Goal: Communication & Community: Ask a question

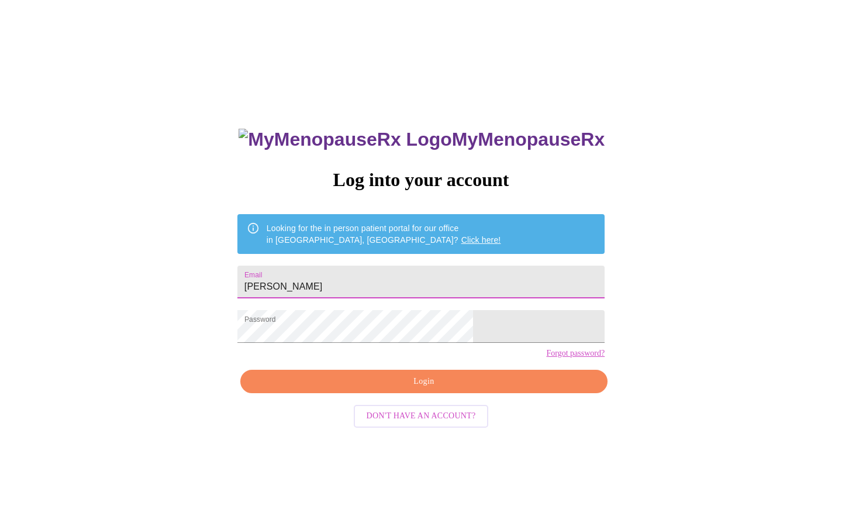
click at [360, 283] on input "[PERSON_NAME]" at bounding box center [420, 282] width 367 height 33
type input "J"
type input "el"
type input "[DOMAIN_NAME][EMAIL_ADDRESS][DOMAIN_NAME]"
click at [437, 389] on span "Login" at bounding box center [424, 381] width 340 height 15
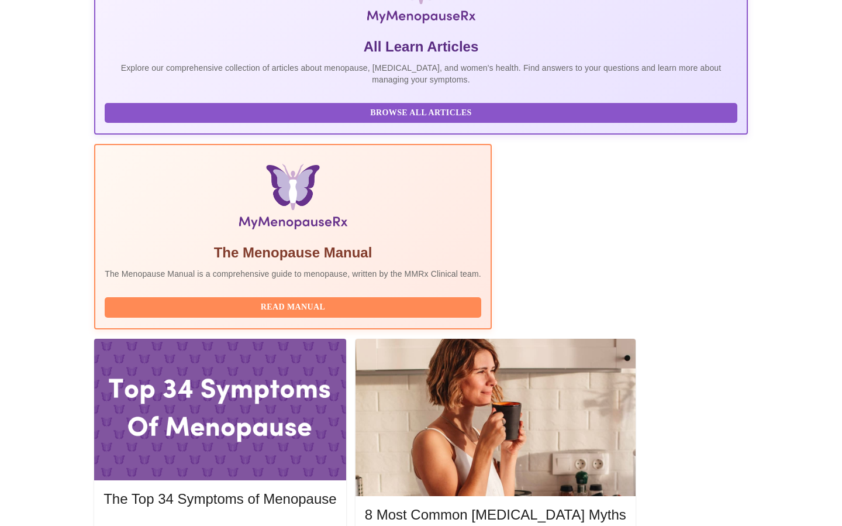
scroll to position [237, 0]
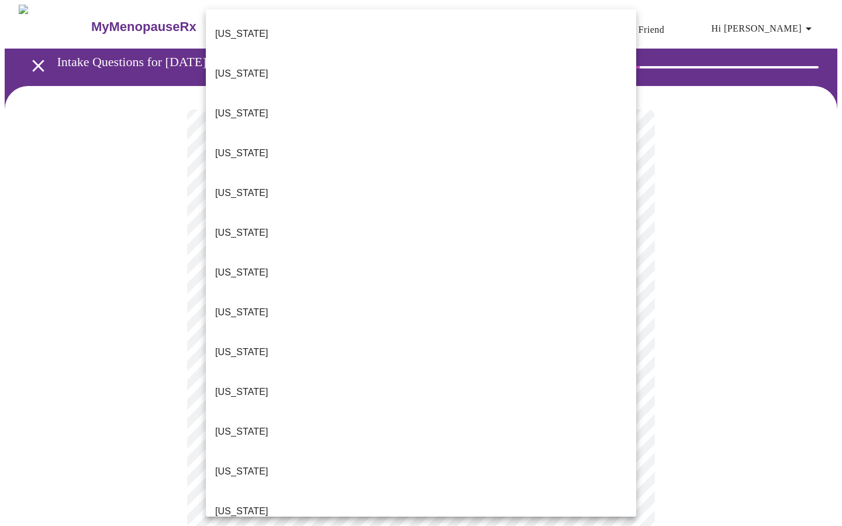
click at [137, 158] on div at bounding box center [421, 263] width 842 height 526
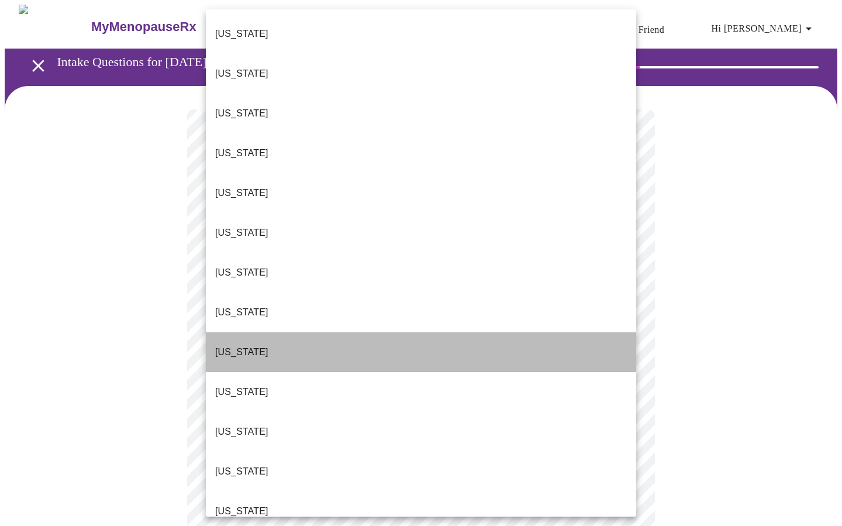
click at [237, 345] on p "[US_STATE]" at bounding box center [241, 352] width 53 height 14
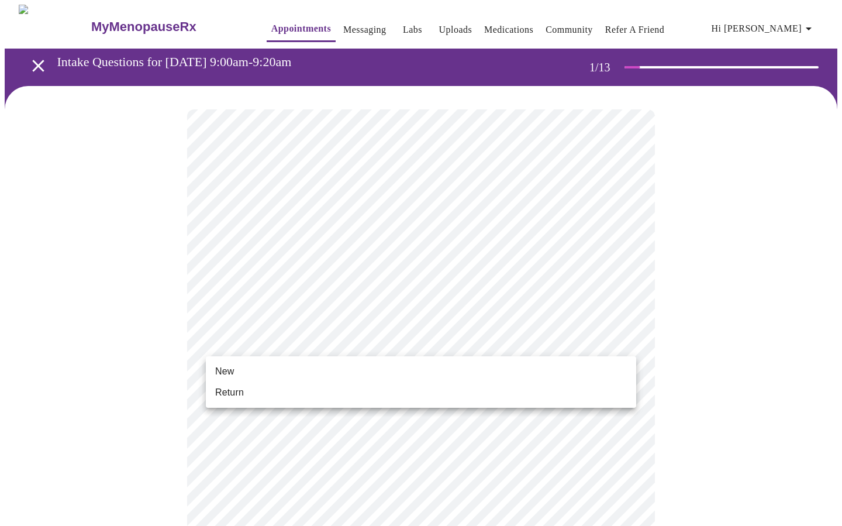
click at [230, 395] on span "Return" at bounding box center [229, 392] width 29 height 14
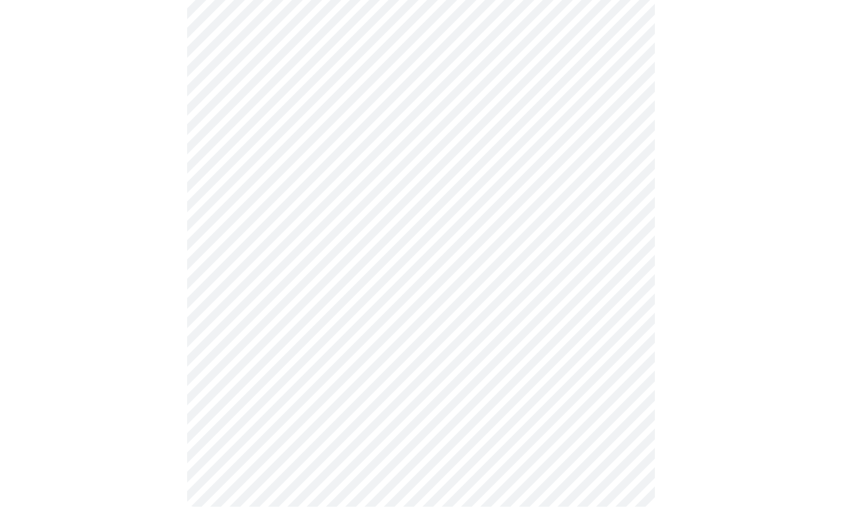
scroll to position [525, 0]
click at [297, 361] on body "MyMenopauseRx Appointments Messaging Labs Uploads Medications Community Refer a…" at bounding box center [421, 4] width 833 height 1051
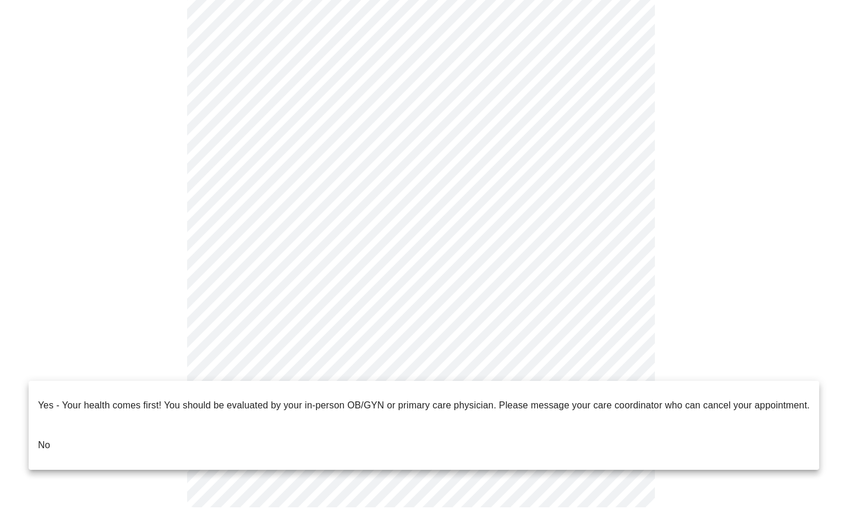
click at [55, 432] on li "No" at bounding box center [424, 445] width 791 height 40
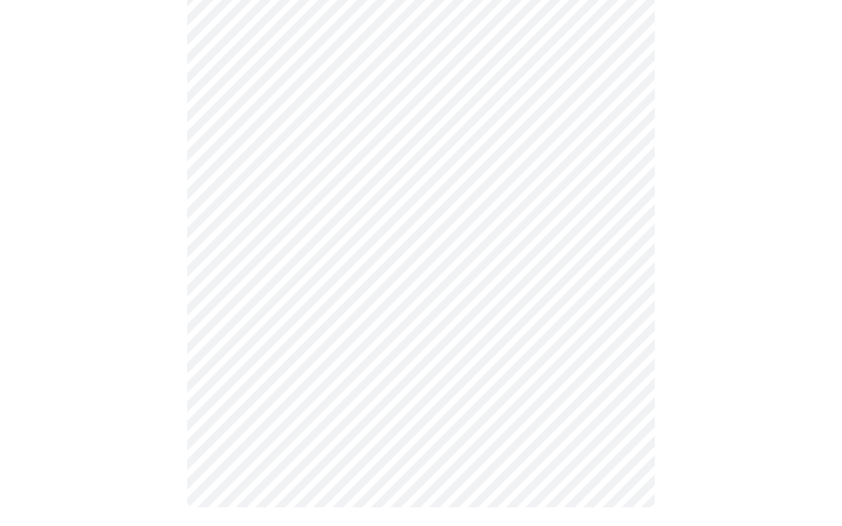
scroll to position [0, 0]
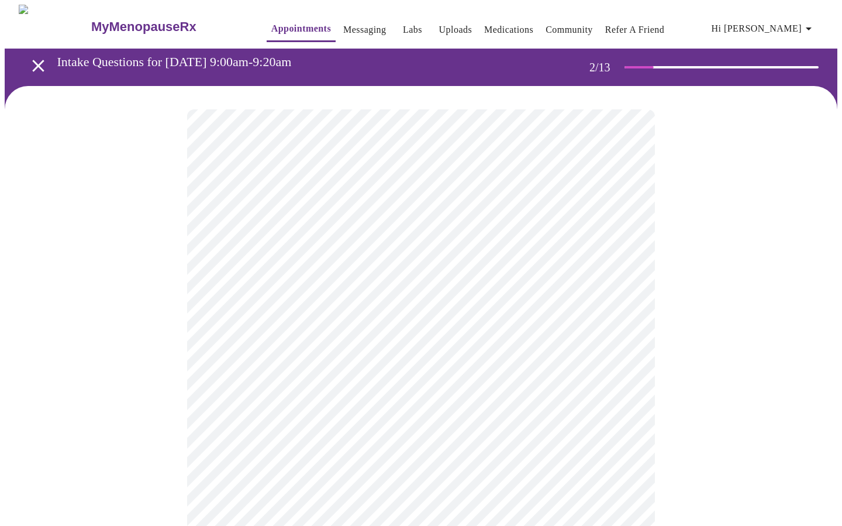
click at [375, 243] on body "MyMenopauseRx Appointments Messaging Labs Uploads Medications Community Refer a…" at bounding box center [421, 355] width 833 height 701
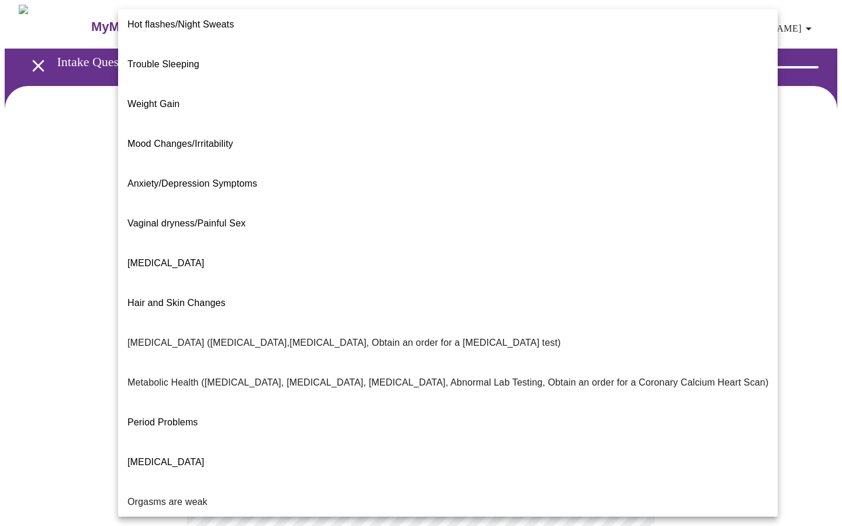
scroll to position [14, 0]
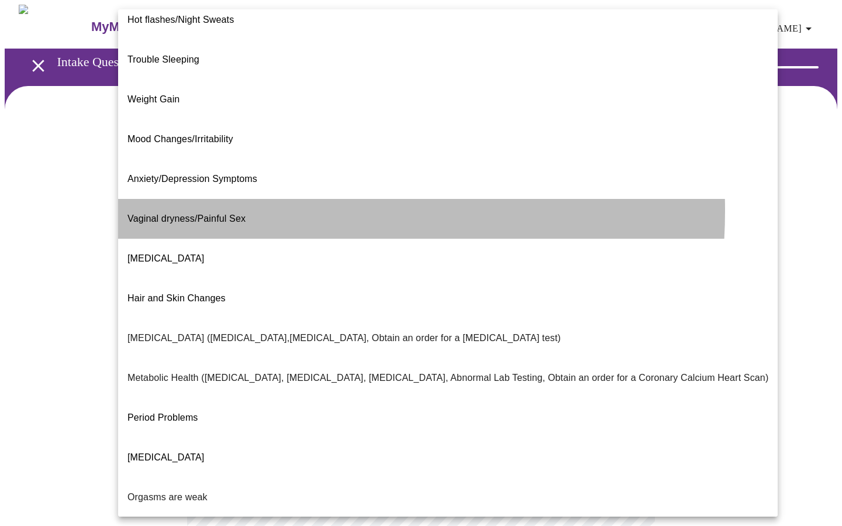
click at [229, 213] on span "Vaginal dryness/Painful Sex" at bounding box center [187, 218] width 118 height 10
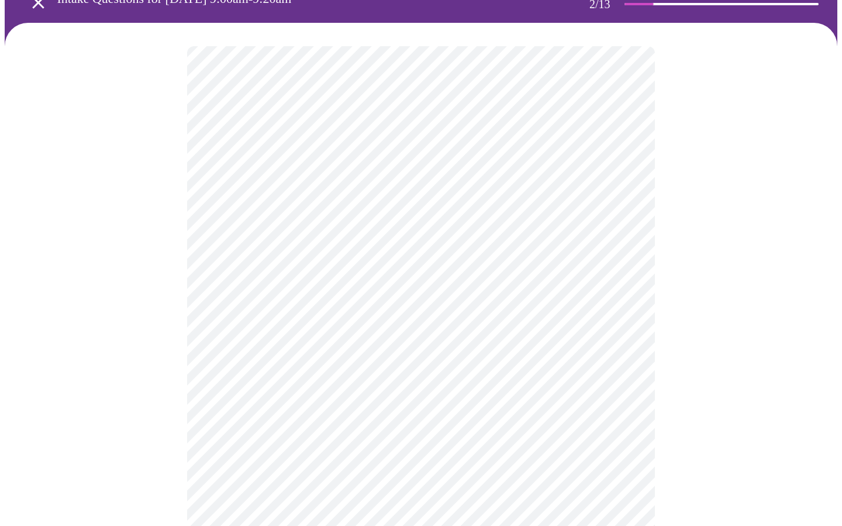
scroll to position [81, 0]
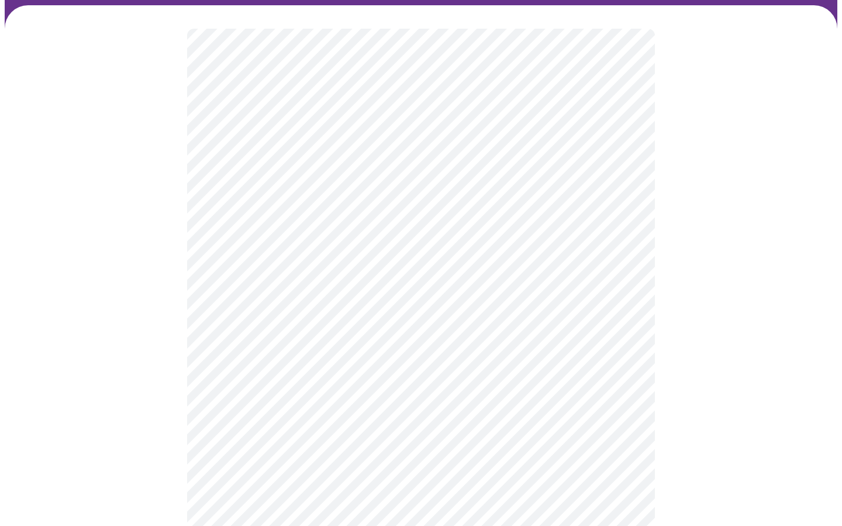
click at [282, 277] on body "MyMenopauseRx Appointments Messaging Labs Uploads Medications Community Refer a…" at bounding box center [421, 271] width 833 height 695
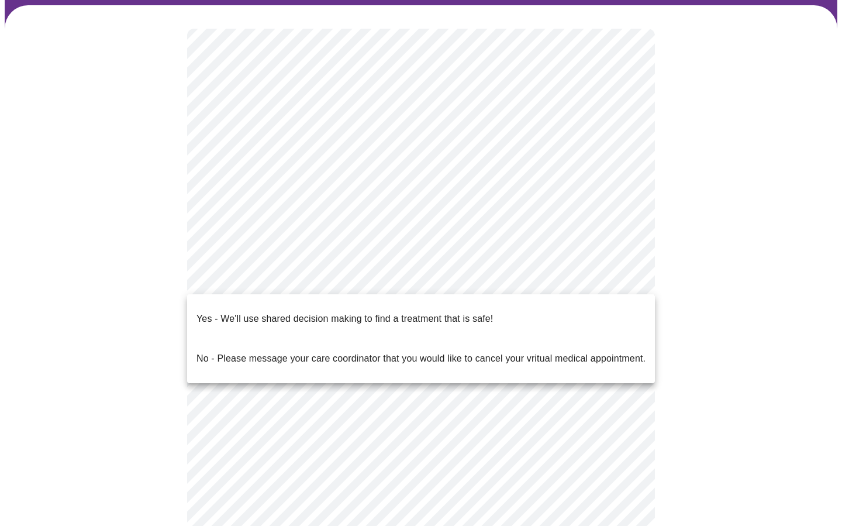
click at [152, 285] on div at bounding box center [421, 263] width 842 height 526
click at [473, 277] on body "MyMenopauseRx Appointments Messaging Labs Uploads Medications Community Refer a…" at bounding box center [421, 271] width 833 height 695
click at [267, 352] on p "No - Please message your care coordinator that you would like to cancel your vr…" at bounding box center [421, 359] width 449 height 14
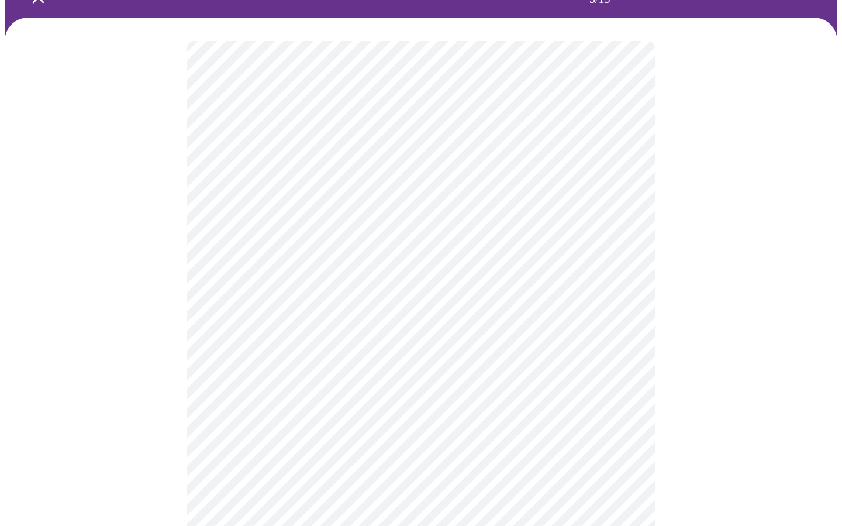
scroll to position [73, 0]
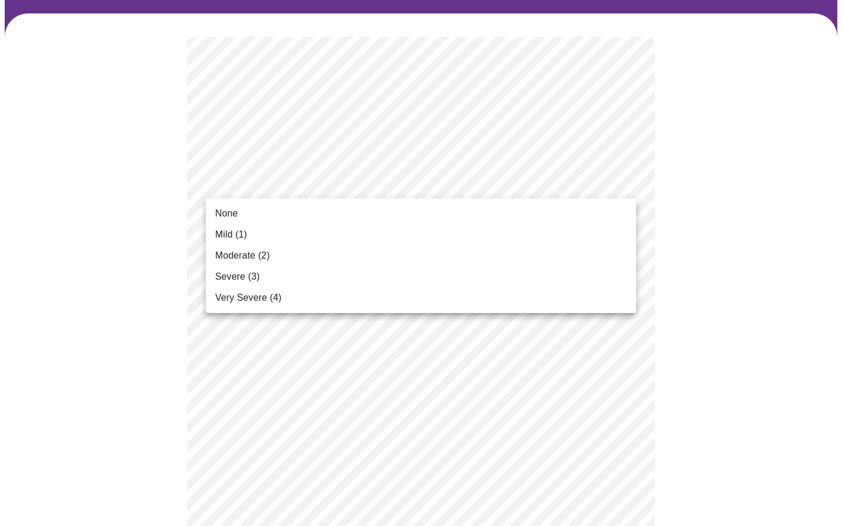
click at [219, 212] on span "None" at bounding box center [226, 213] width 23 height 14
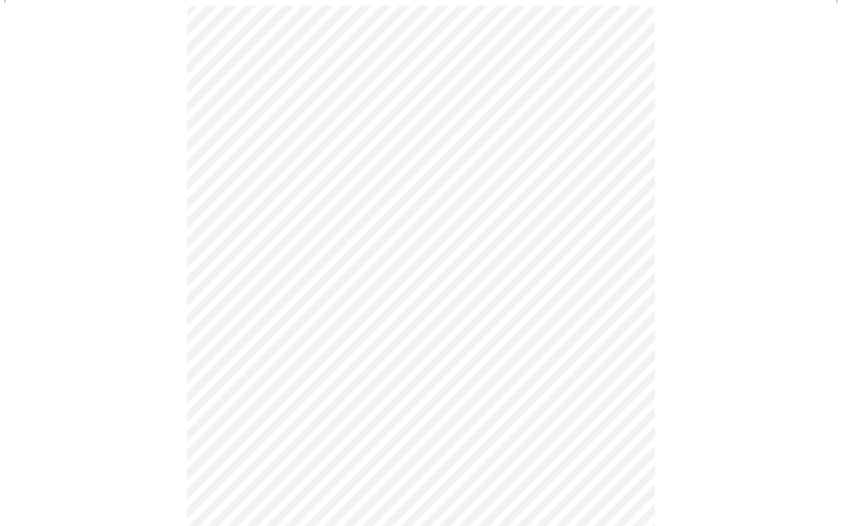
scroll to position [105, 0]
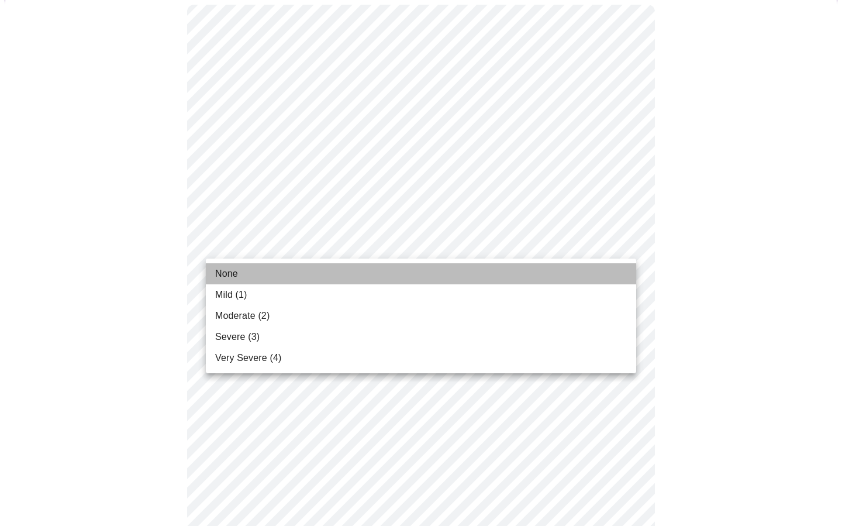
click at [467, 278] on li "None" at bounding box center [421, 273] width 430 height 21
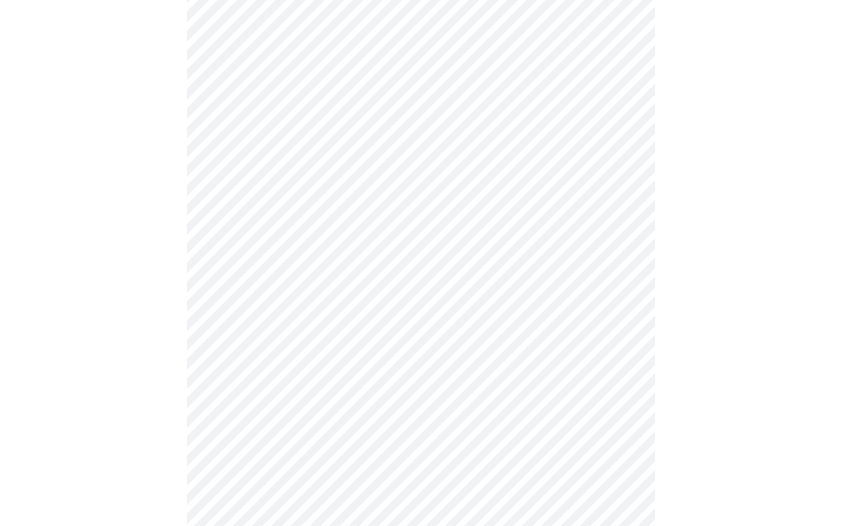
scroll to position [196, 0]
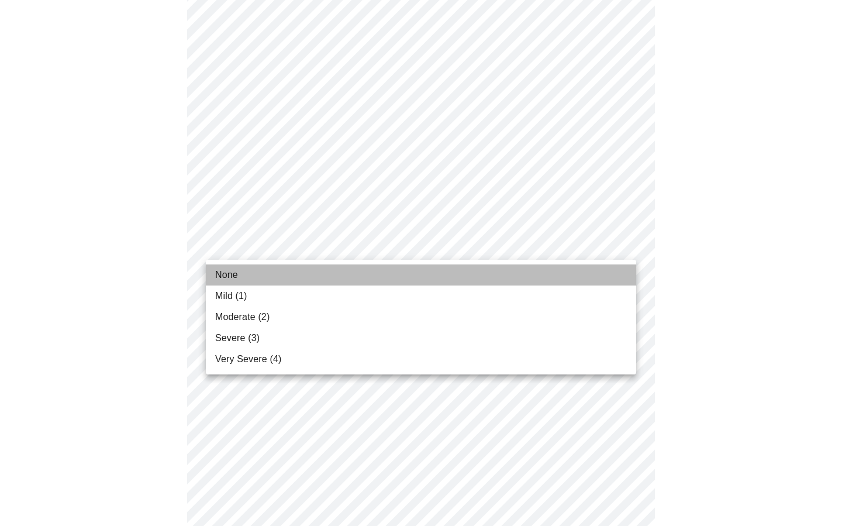
click at [467, 283] on li "None" at bounding box center [421, 274] width 430 height 21
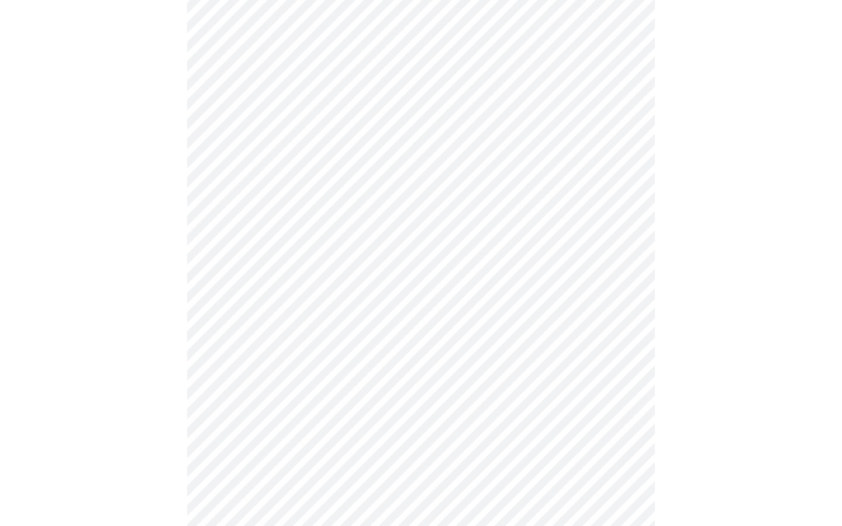
scroll to position [249, 0]
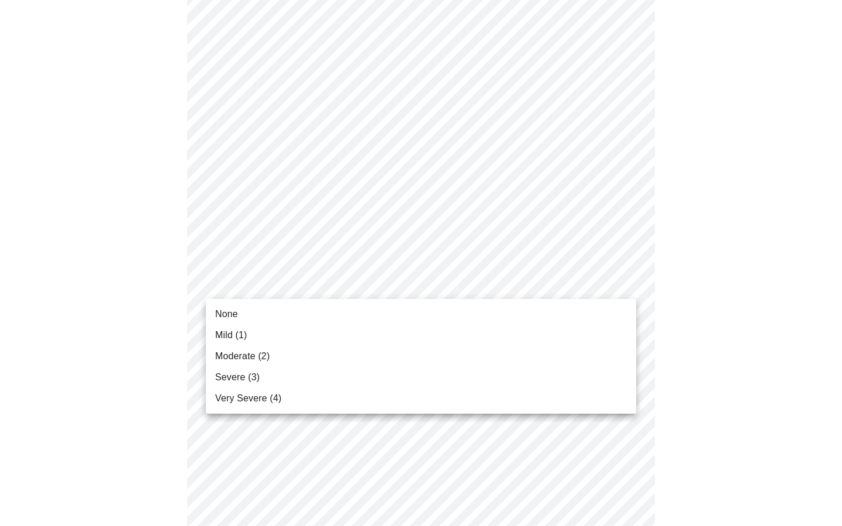
click at [624, 284] on body "MyMenopauseRx Appointments Messaging Labs Uploads Medications Community Refer a…" at bounding box center [421, 507] width 833 height 1502
click at [526, 308] on li "None" at bounding box center [421, 314] width 430 height 21
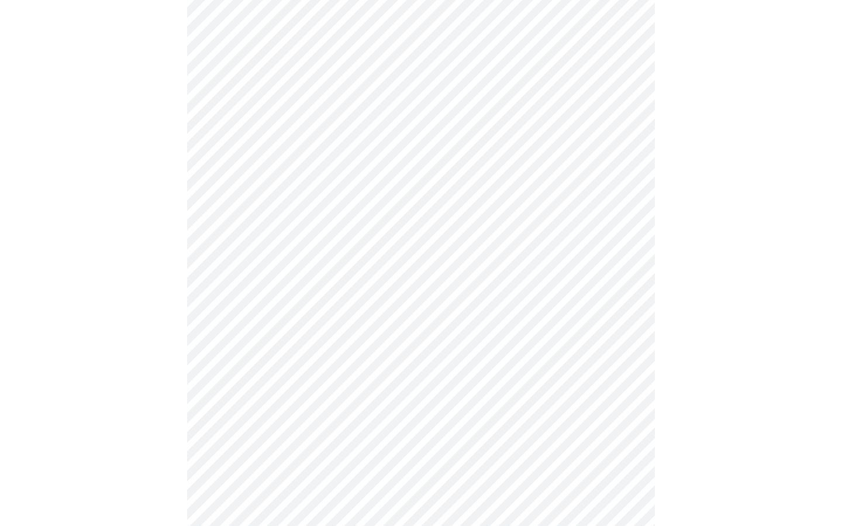
scroll to position [387, 0]
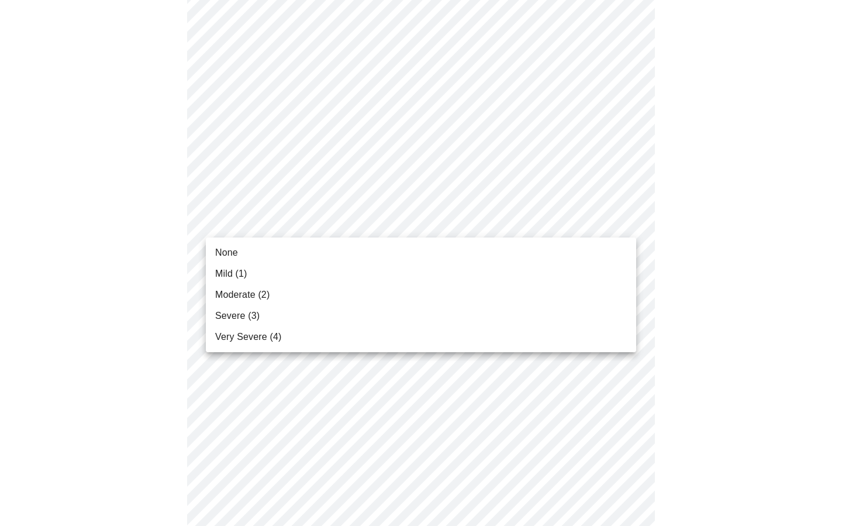
click at [625, 221] on body "MyMenopauseRx Appointments Messaging Labs Uploads Medications Community Refer a…" at bounding box center [421, 361] width 833 height 1486
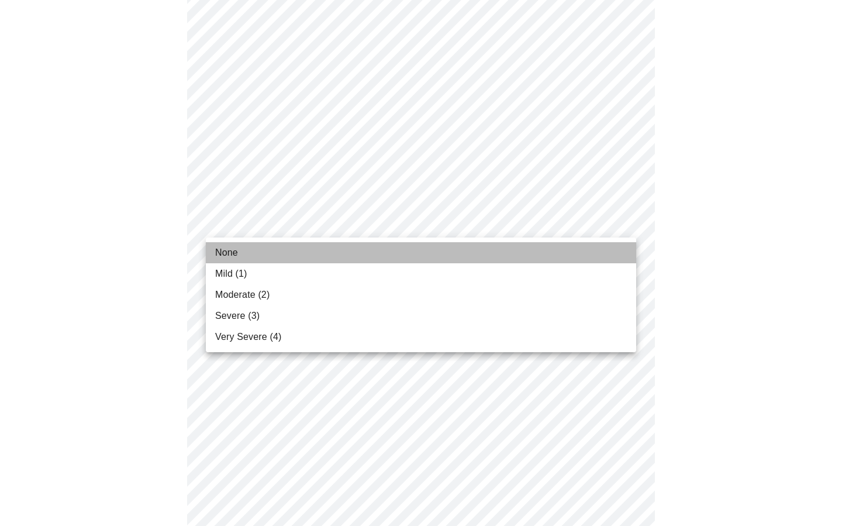
click at [539, 251] on li "None" at bounding box center [421, 252] width 430 height 21
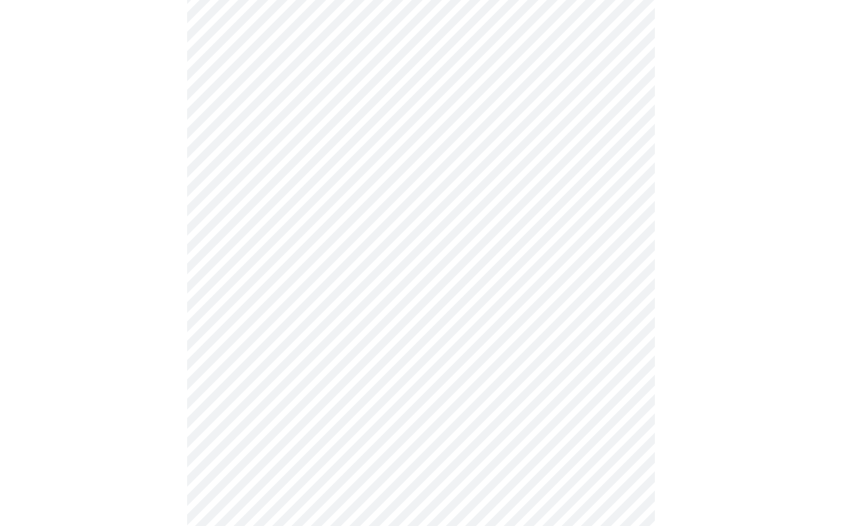
click at [551, 285] on body "MyMenopauseRx Appointments Messaging Labs Uploads Medications Community Refer a…" at bounding box center [421, 353] width 833 height 1470
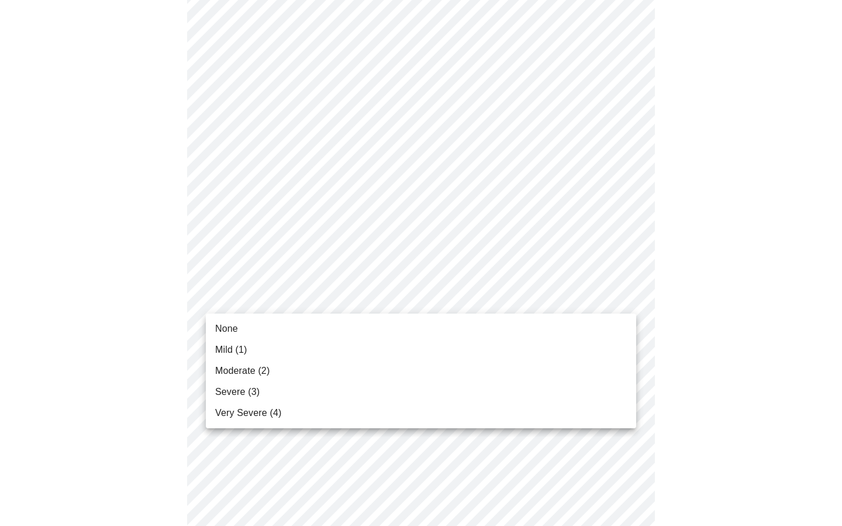
click at [419, 333] on li "None" at bounding box center [421, 328] width 430 height 21
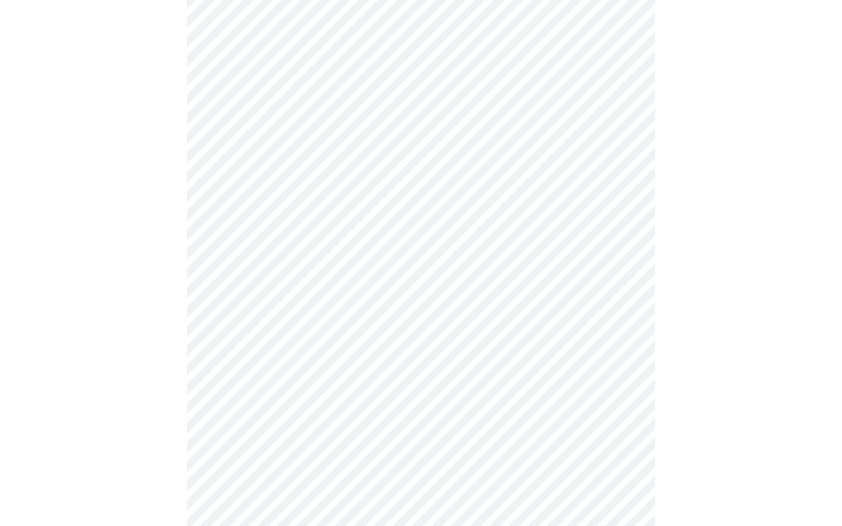
scroll to position [481, 0]
click at [494, 293] on body "MyMenopauseRx Appointments Messaging Labs Uploads Medications Community Refer a…" at bounding box center [421, 250] width 833 height 1455
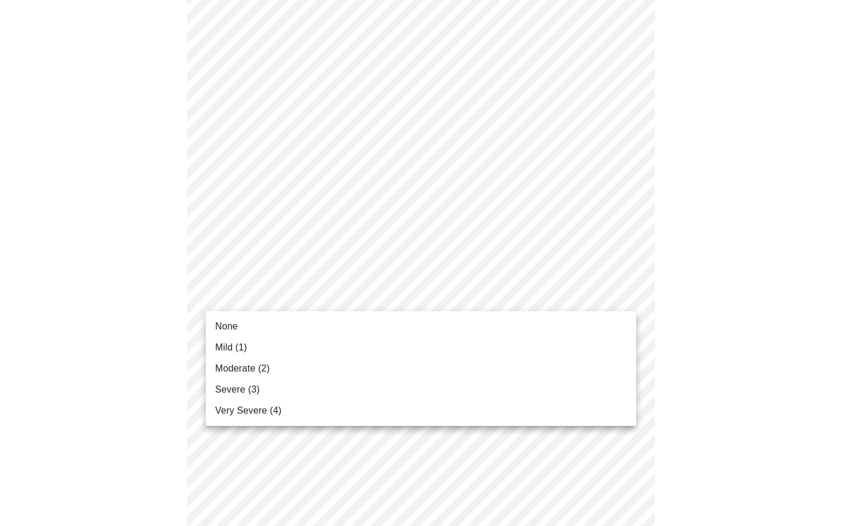
click at [335, 329] on li "None" at bounding box center [421, 326] width 430 height 21
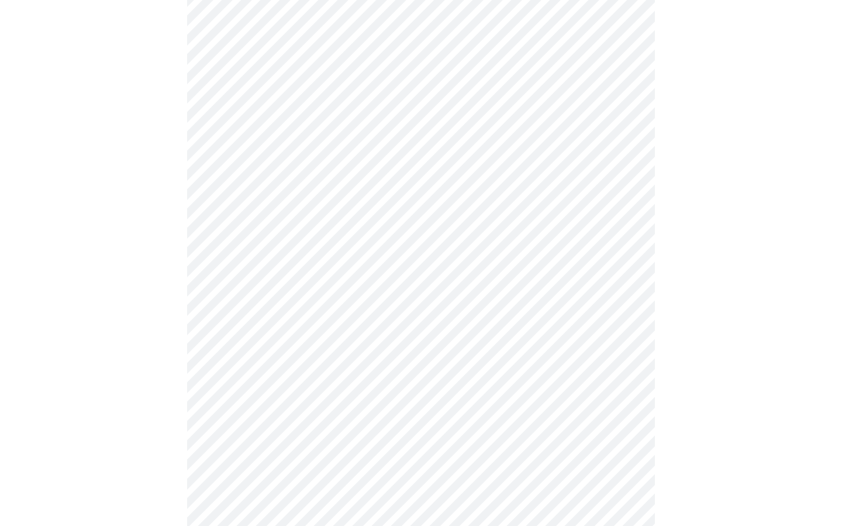
scroll to position [568, 0]
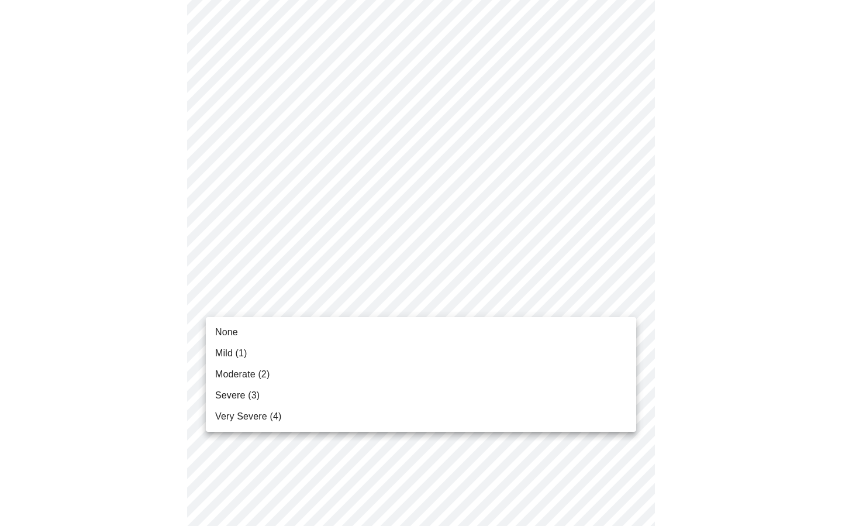
click at [625, 300] on body "MyMenopauseRx Appointments Messaging Labs Uploads Medications Community Refer a…" at bounding box center [421, 156] width 833 height 1439
click at [388, 328] on li "None" at bounding box center [421, 332] width 430 height 21
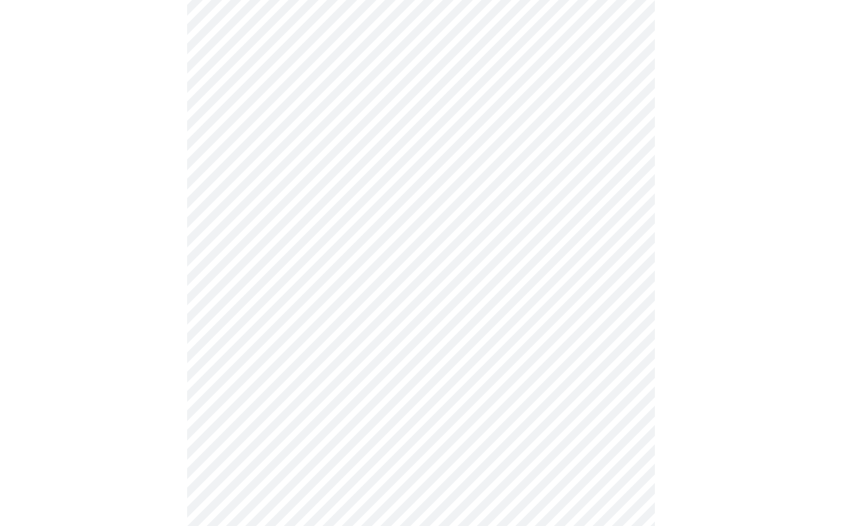
click at [374, 390] on body "MyMenopauseRx Appointments Messaging Labs Uploads Medications Community Refer a…" at bounding box center [421, 148] width 833 height 1423
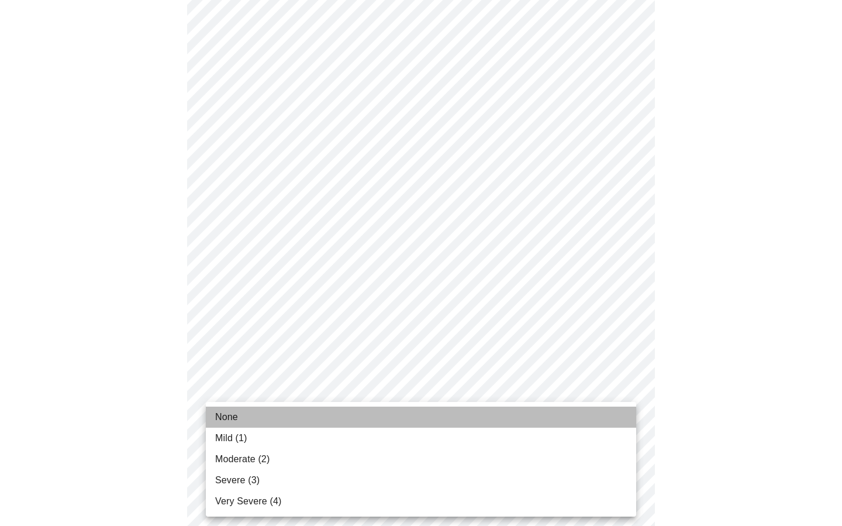
click at [299, 409] on li "None" at bounding box center [421, 416] width 430 height 21
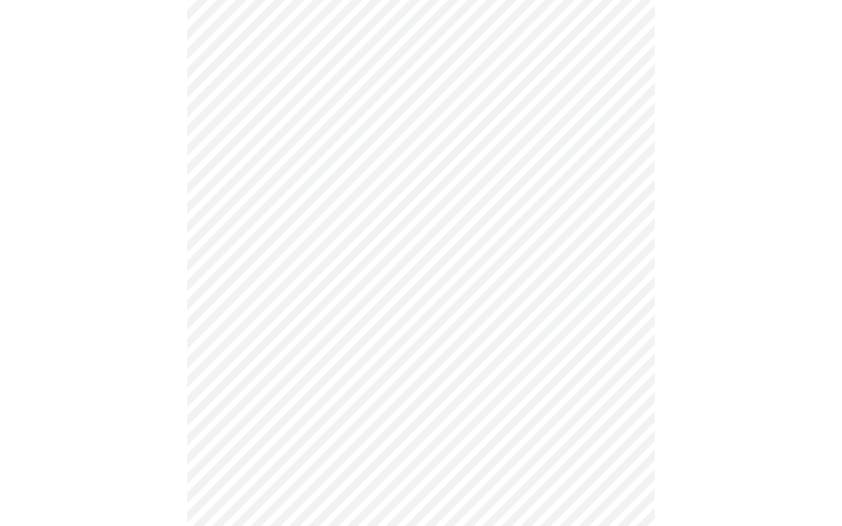
scroll to position [739, 0]
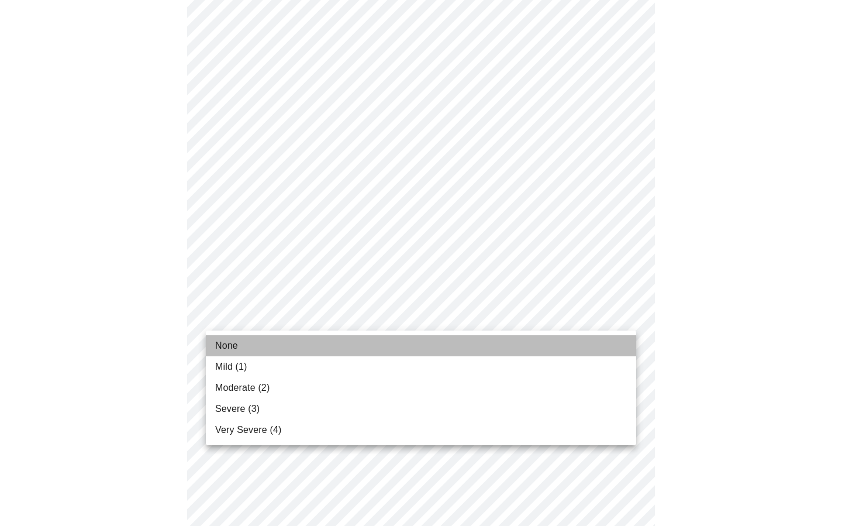
click at [271, 343] on li "None" at bounding box center [421, 345] width 430 height 21
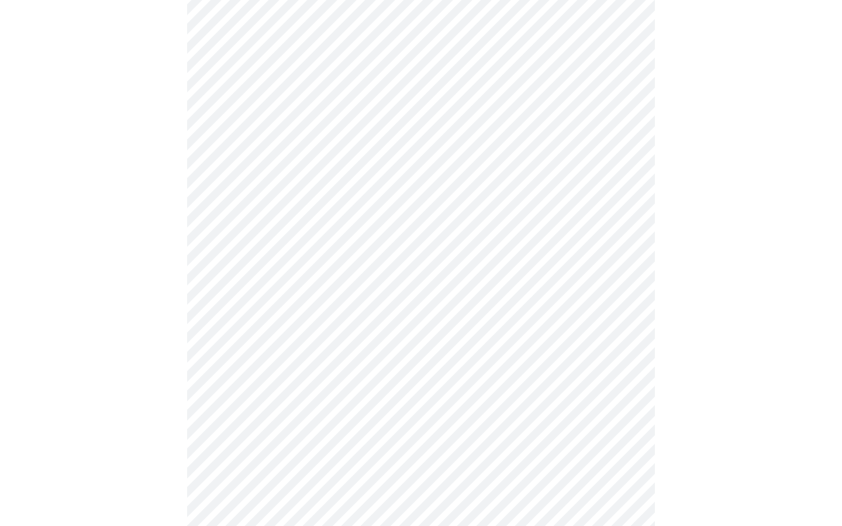
scroll to position [846, 0]
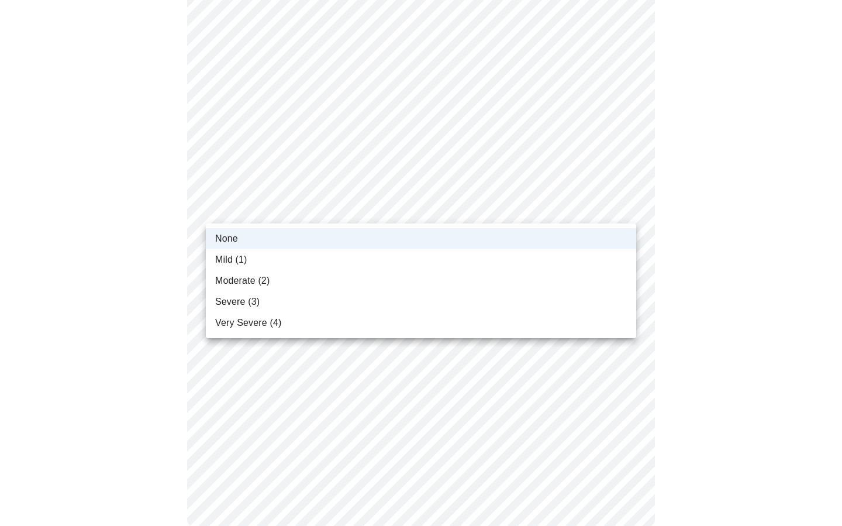
click at [247, 282] on span "Moderate (2)" at bounding box center [242, 281] width 54 height 14
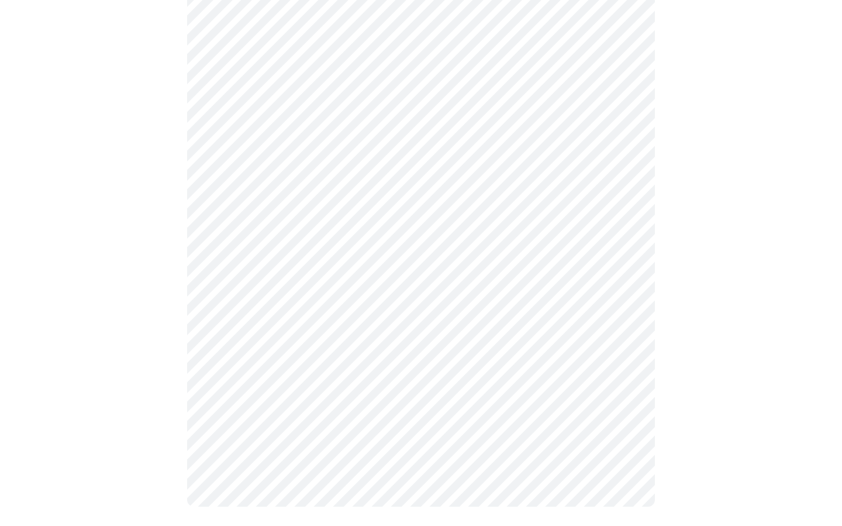
scroll to position [866, 0]
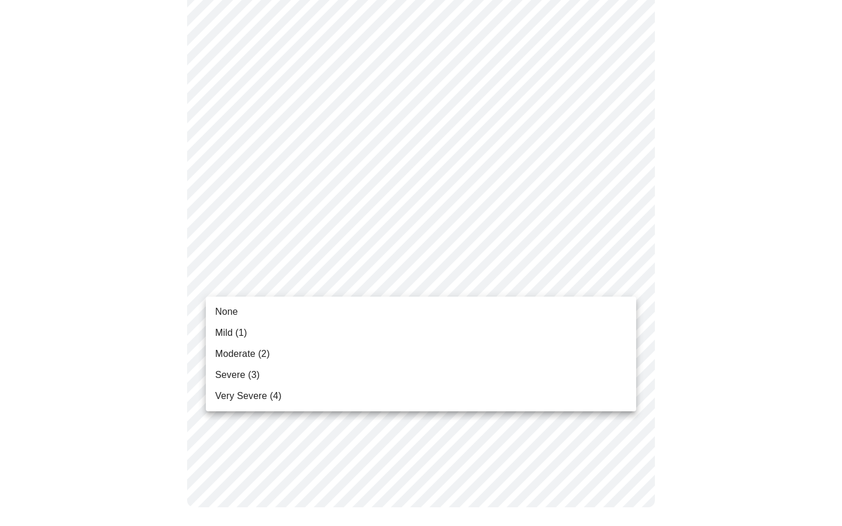
click at [287, 312] on li "None" at bounding box center [421, 311] width 430 height 21
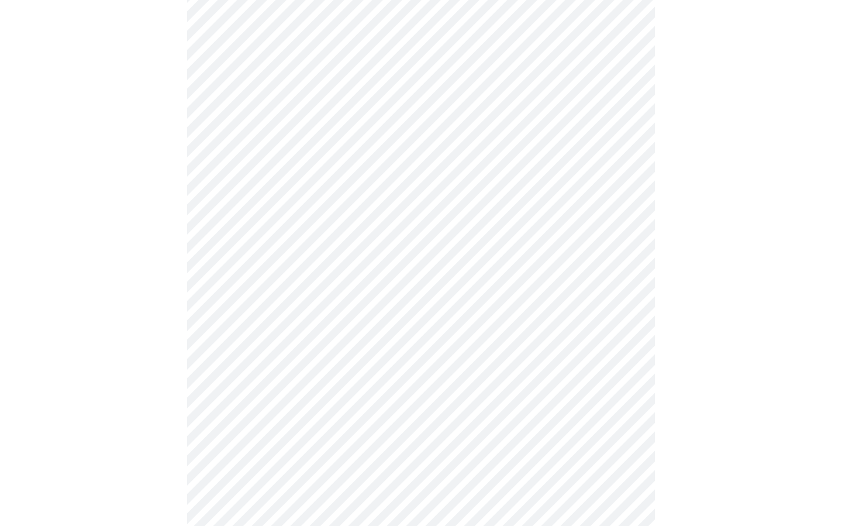
scroll to position [484, 0]
click at [273, 226] on body "MyMenopauseRx Appointments Messaging Labs Uploads Medications Community Refer a…" at bounding box center [421, 96] width 833 height 1152
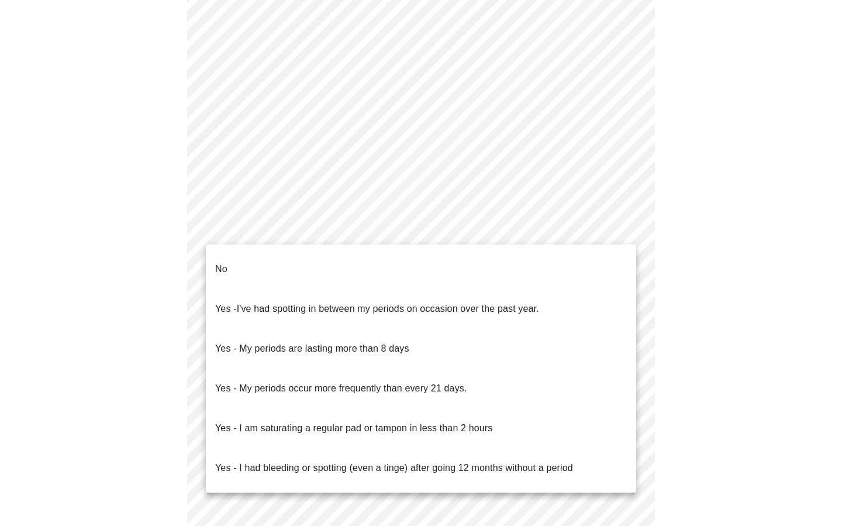
click at [240, 254] on li "No" at bounding box center [421, 269] width 430 height 40
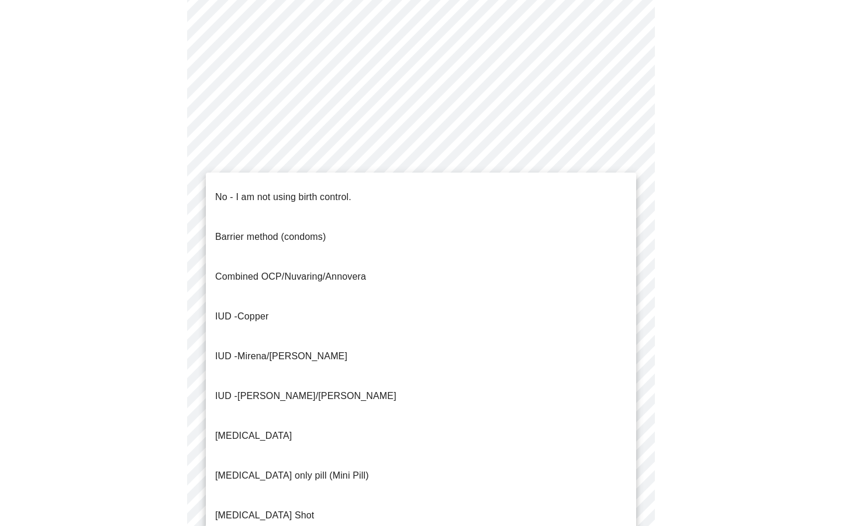
click at [263, 315] on body "MyMenopauseRx Appointments Messaging Labs Uploads Medications Community Refer a…" at bounding box center [421, 92] width 833 height 1145
click at [257, 190] on p "No - I am not using birth control." at bounding box center [283, 197] width 136 height 14
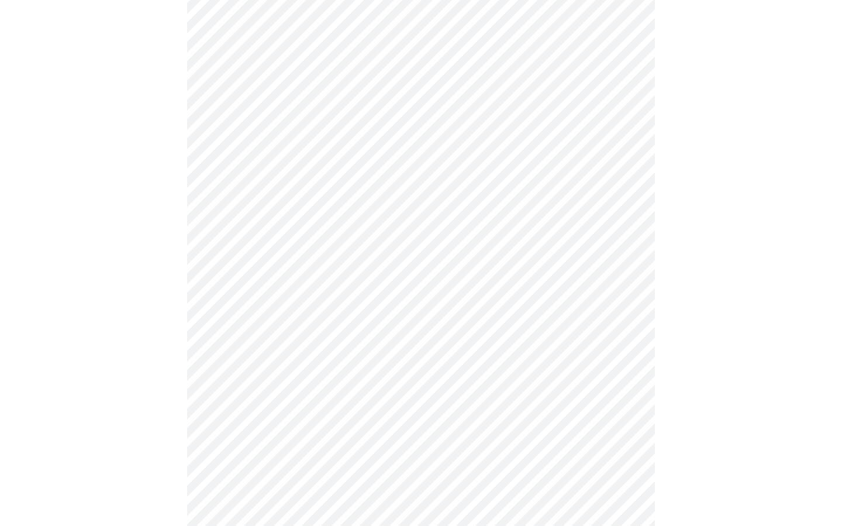
scroll to position [541, 0]
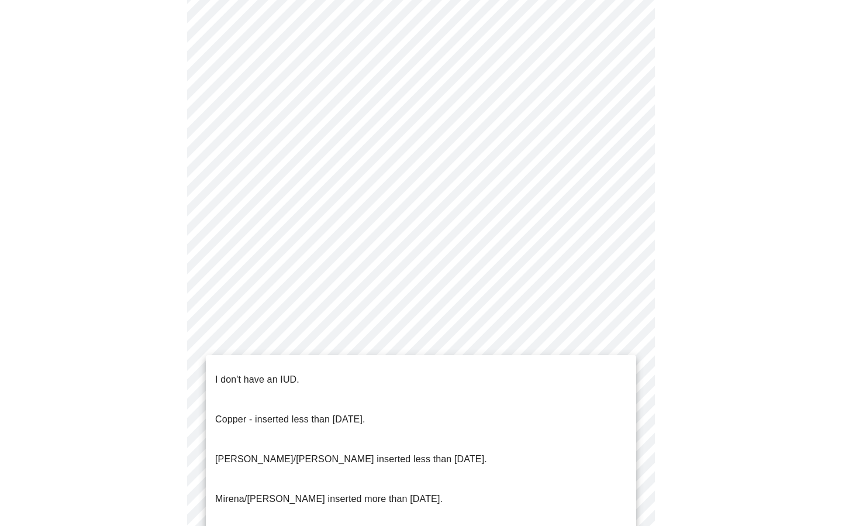
click at [289, 341] on body "MyMenopauseRx Appointments Messaging Labs Uploads Medications Community Refer a…" at bounding box center [421, 33] width 833 height 1139
click at [247, 374] on p "I don't have an IUD." at bounding box center [257, 380] width 84 height 14
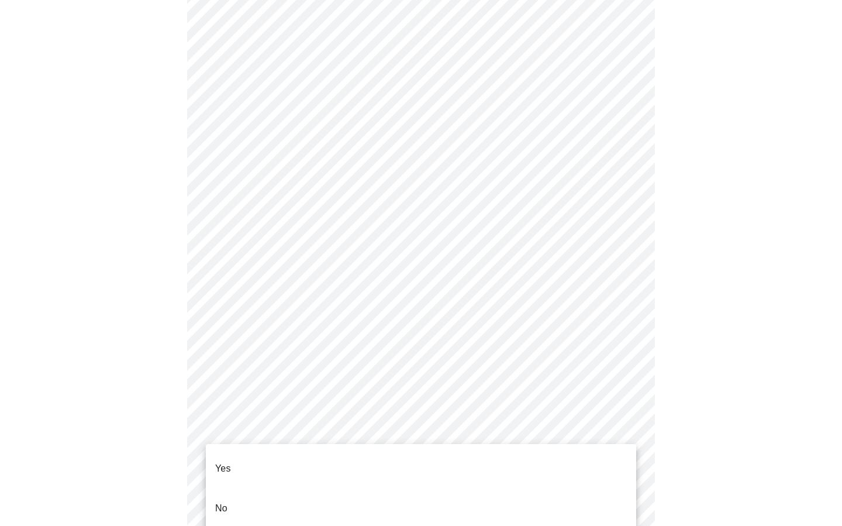
click at [253, 429] on body "MyMenopauseRx Appointments Messaging Labs Uploads Medications Community Refer a…" at bounding box center [421, 30] width 833 height 1132
click at [236, 459] on li "Yes" at bounding box center [421, 469] width 430 height 40
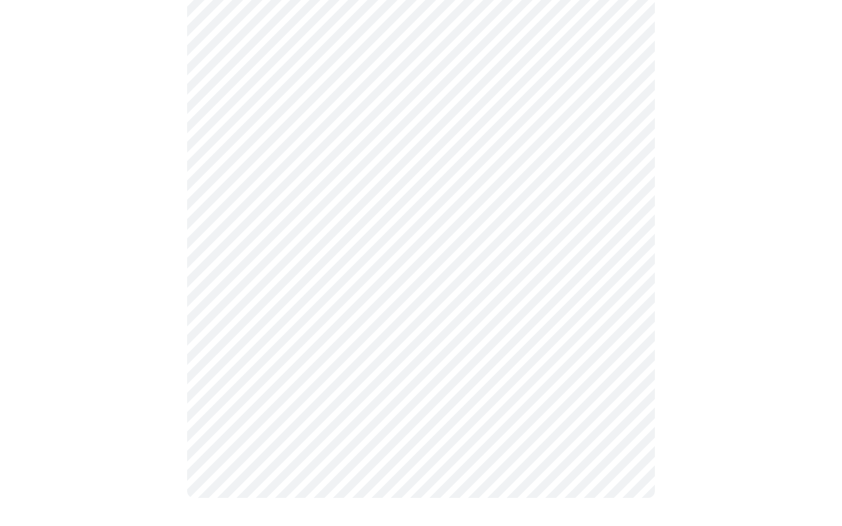
scroll to position [0, 0]
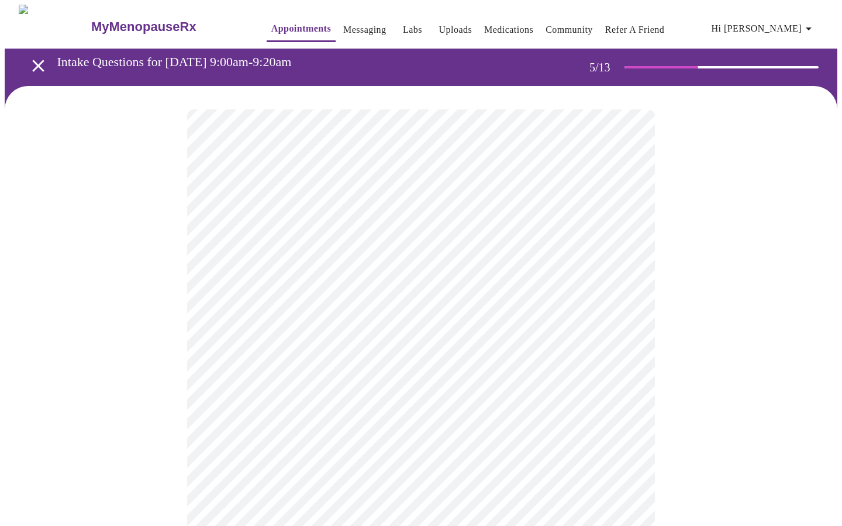
click at [359, 304] on body "MyMenopauseRx Appointments Messaging Labs Uploads Medications Community Refer a…" at bounding box center [421, 440] width 833 height 870
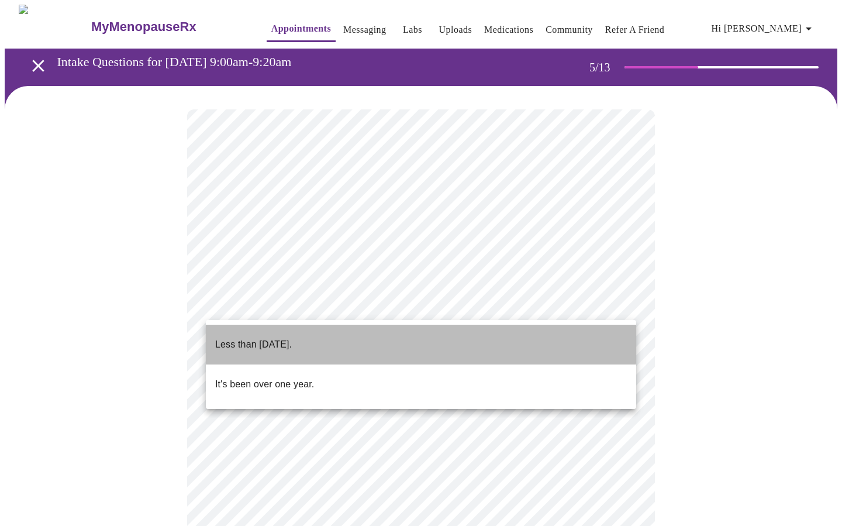
click at [292, 337] on p "Less than [DATE]." at bounding box center [253, 344] width 77 height 14
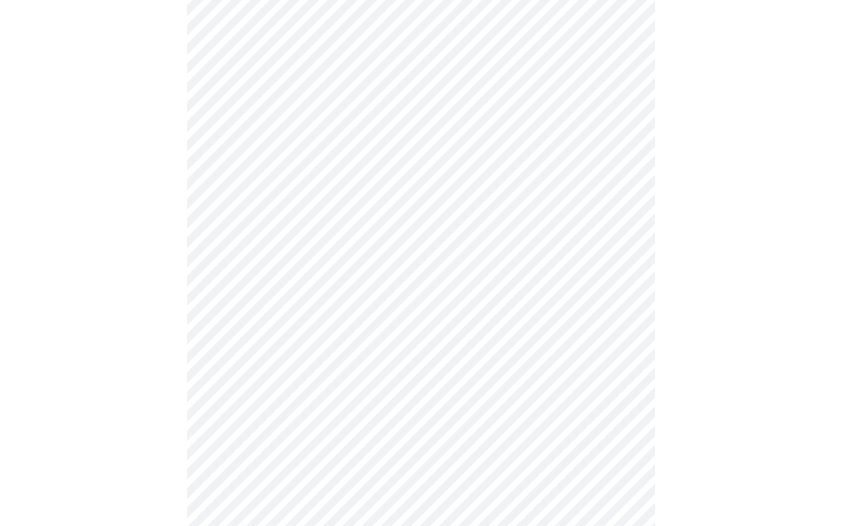
scroll to position [135, 0]
click at [323, 273] on body "MyMenopauseRx Appointments Messaging Labs Uploads Medications Community Refer a…" at bounding box center [421, 302] width 833 height 864
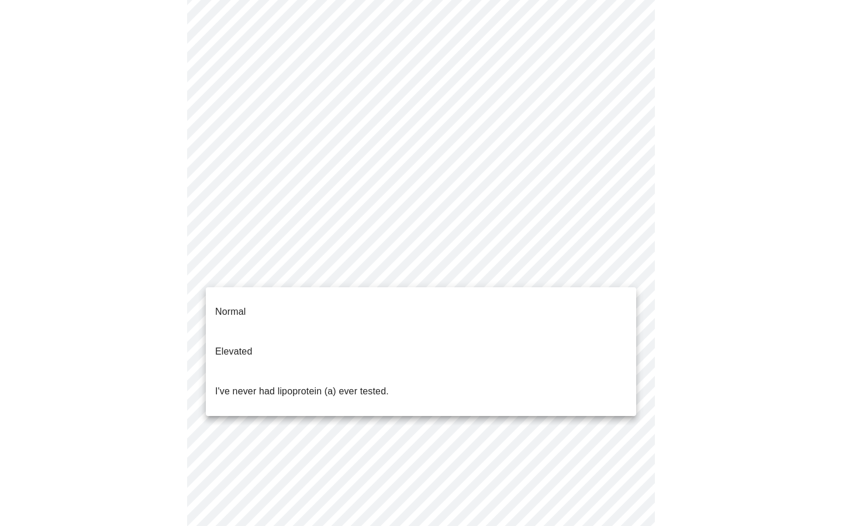
click at [260, 384] on p "I've never had lipoprotein (a) ever tested." at bounding box center [302, 391] width 174 height 14
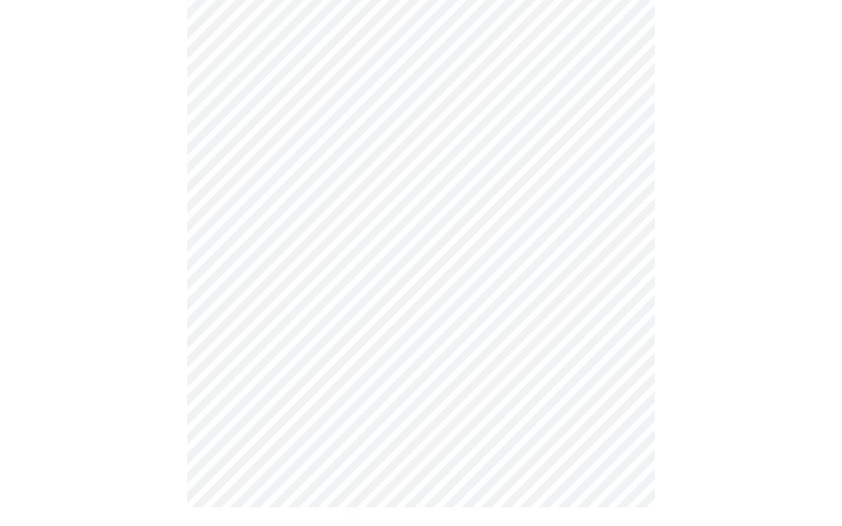
scroll to position [0, 0]
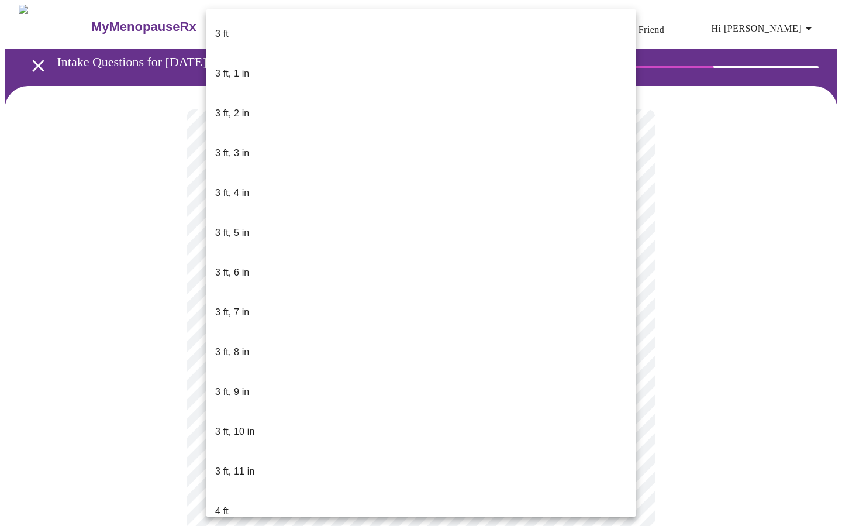
click at [374, 328] on body "MyMenopauseRx Appointments Messaging Labs Uploads Medications Community Refer a…" at bounding box center [421, 309] width 833 height 608
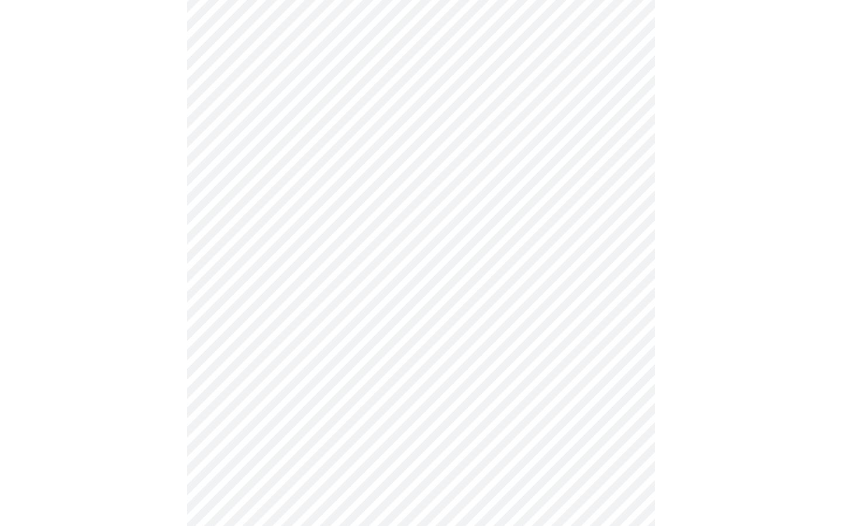
scroll to position [2949, 0]
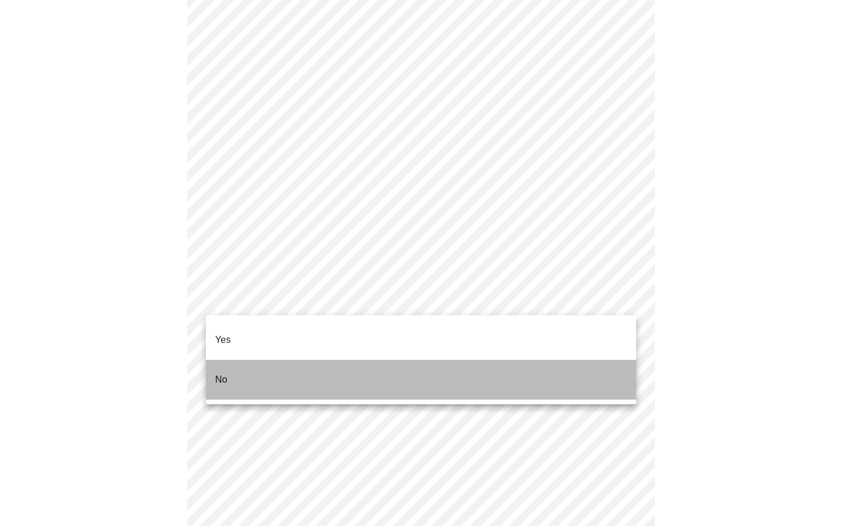
click at [288, 366] on li "No" at bounding box center [421, 380] width 430 height 40
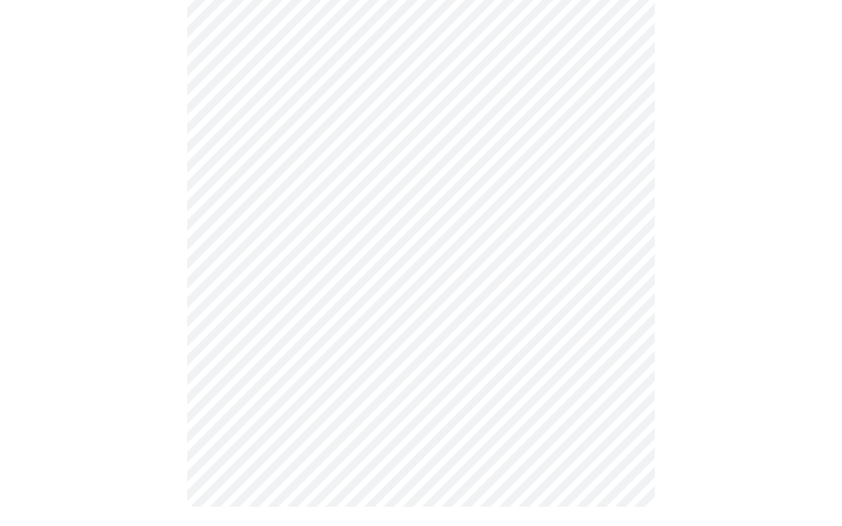
scroll to position [719, 0]
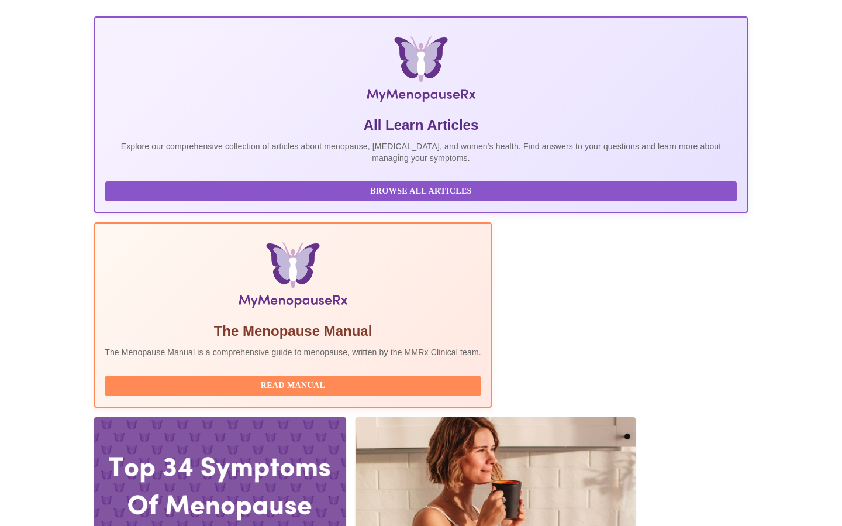
scroll to position [172, 0]
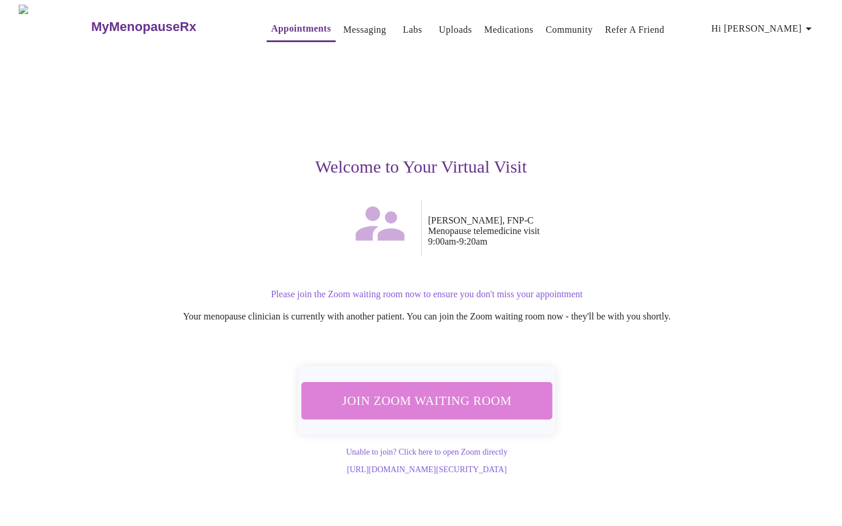
click at [455, 391] on span "Join Zoom Waiting Room" at bounding box center [427, 400] width 231 height 23
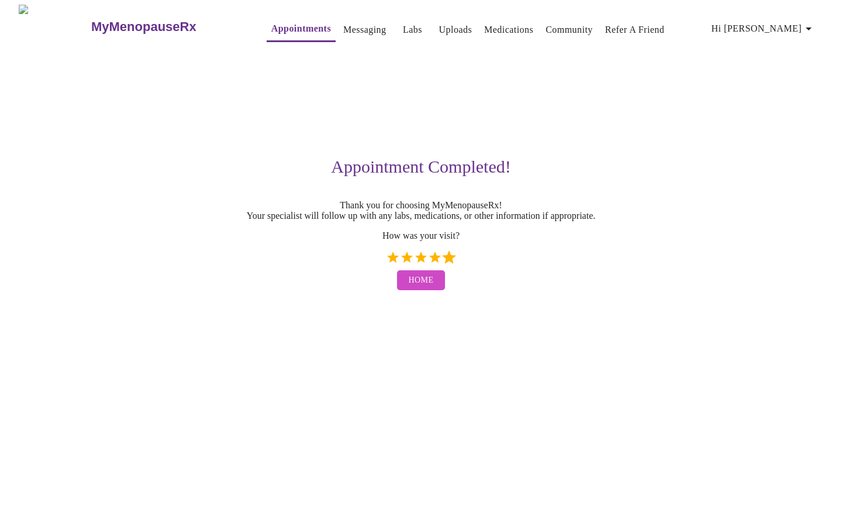
click at [451, 264] on label "5 Stars" at bounding box center [449, 257] width 14 height 14
click at [386, 262] on input "5 Stars" at bounding box center [385, 261] width 1 height 1
radio input "true"
click at [437, 291] on button "Home" at bounding box center [421, 280] width 49 height 20
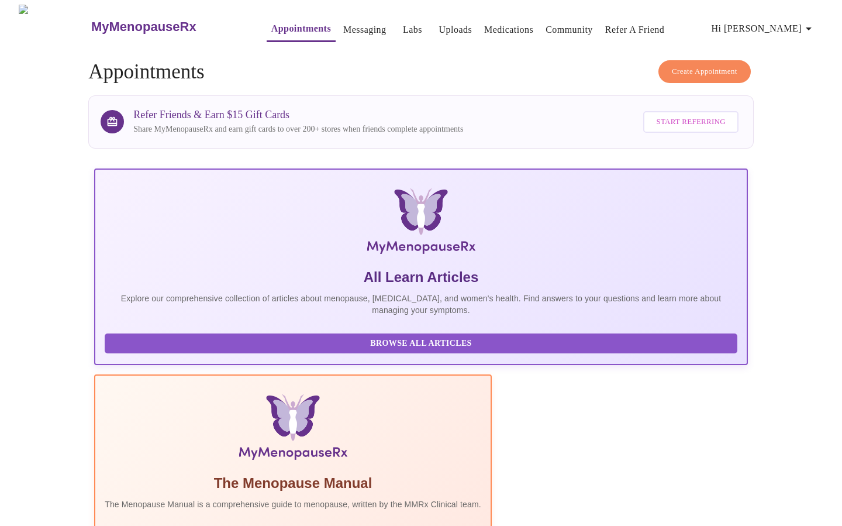
click at [343, 28] on link "Messaging" at bounding box center [364, 30] width 43 height 16
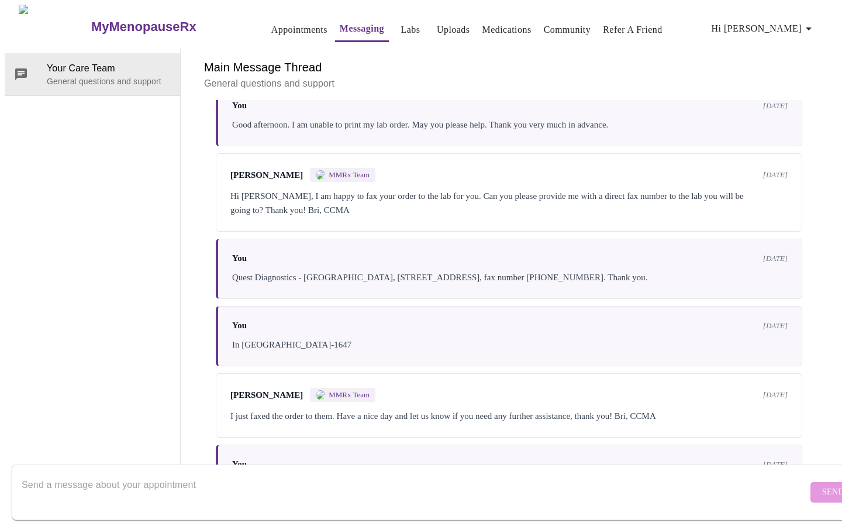
scroll to position [1849, 0]
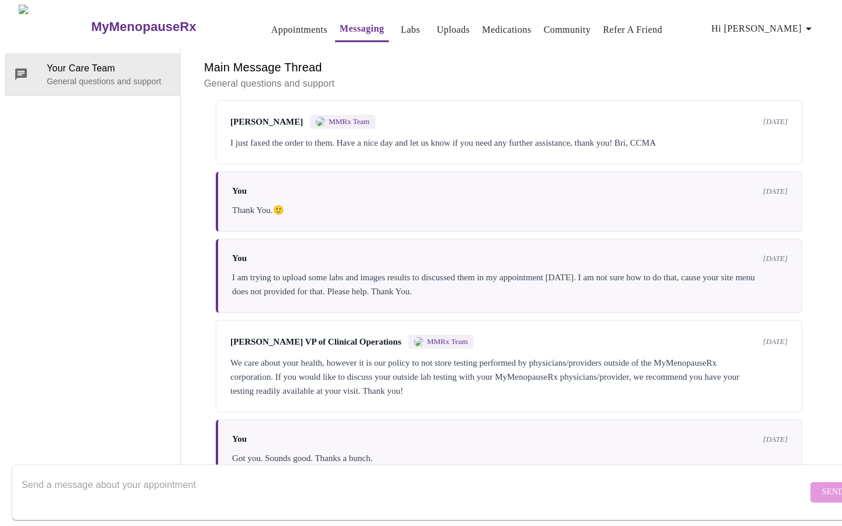
click at [270, 480] on textarea "Send a message about your appointment" at bounding box center [415, 491] width 786 height 37
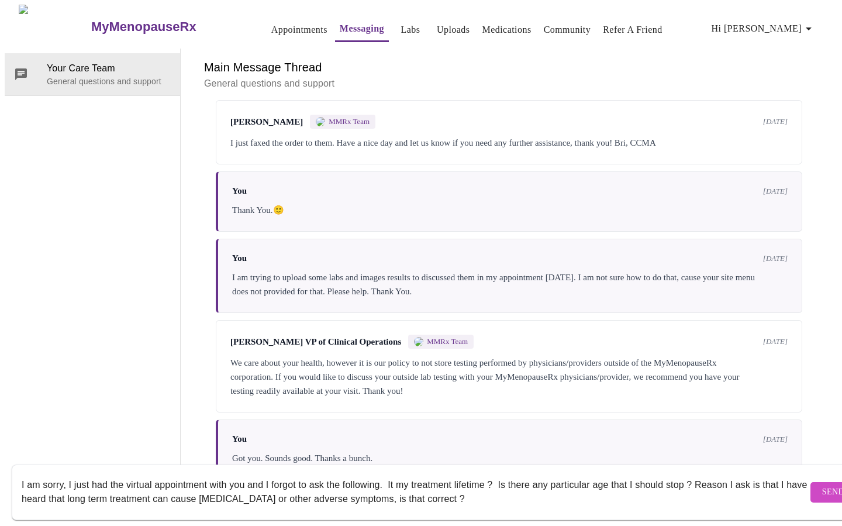
scroll to position [8, 0]
type textarea "I am sorry, I just had the virtual appointment with you and I forgot to ask the…"
click at [822, 485] on span "Send" at bounding box center [833, 492] width 22 height 15
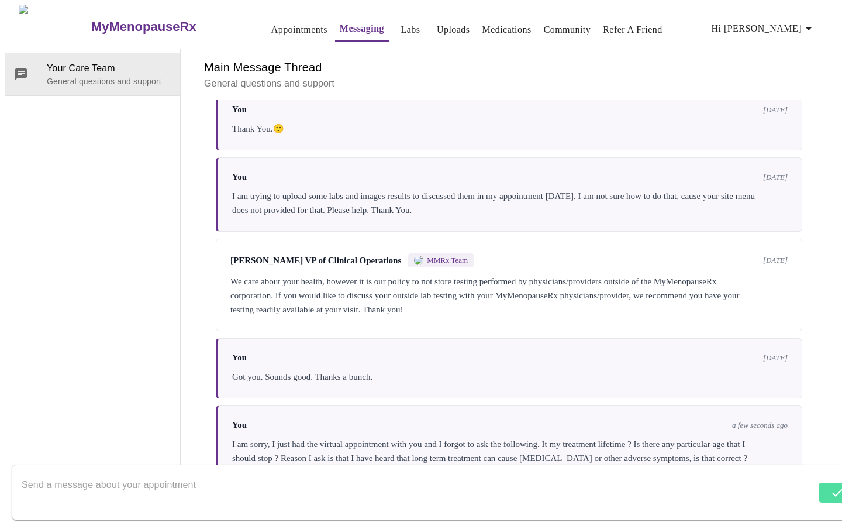
scroll to position [1947, 0]
